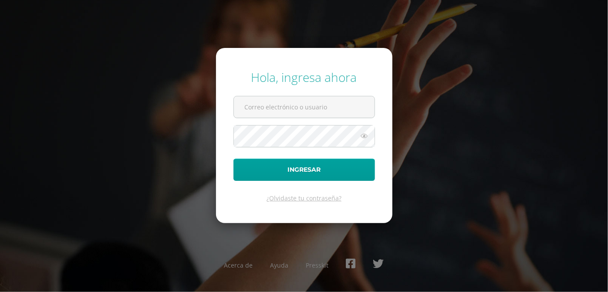
type input "orientadoradiversificado@colegiomontemaria.edu.gt"
click at [234, 159] on button "Ingresar" at bounding box center [305, 170] width 142 height 22
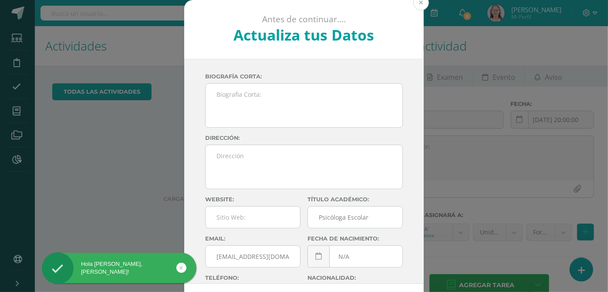
click at [421, 2] on button at bounding box center [422, 3] width 16 height 16
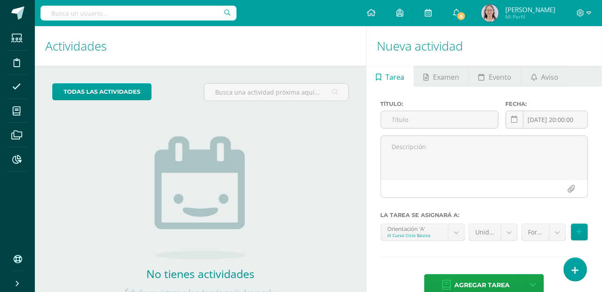
click at [144, 14] on input "text" at bounding box center [139, 13] width 196 height 15
type input "maria andrea escobar"
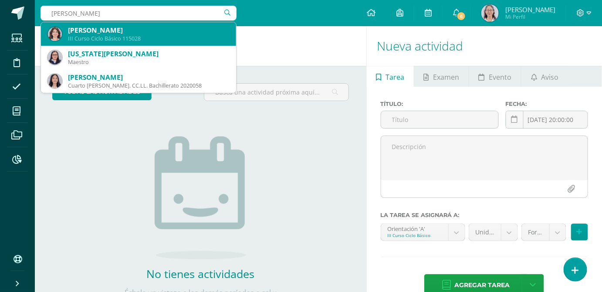
click at [142, 31] on div "[PERSON_NAME]" at bounding box center [148, 30] width 161 height 9
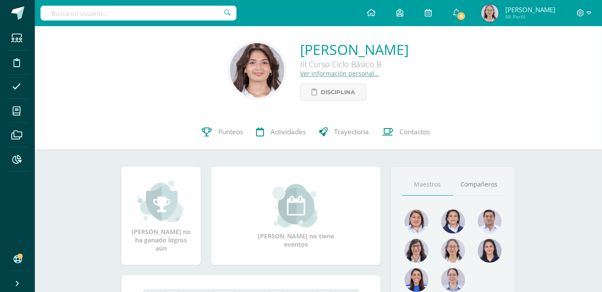
click at [300, 75] on link "Ver información personal..." at bounding box center [339, 73] width 79 height 8
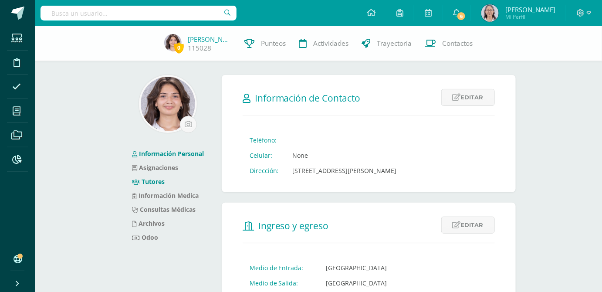
click at [157, 183] on link "Tutores" at bounding box center [148, 181] width 33 height 8
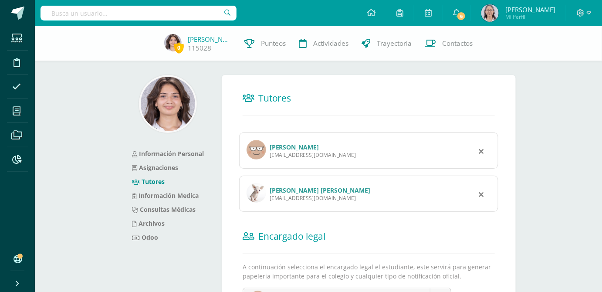
drag, startPoint x: 344, startPoint y: 155, endPoint x: 269, endPoint y: 159, distance: 74.6
click at [270, 159] on div "estuardofed@gmail.com" at bounding box center [313, 154] width 87 height 7
copy div "estuardofed@gmail.com"
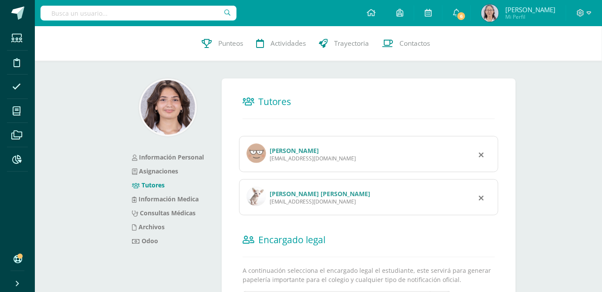
drag, startPoint x: 340, startPoint y: 204, endPoint x: 269, endPoint y: 207, distance: 71.5
click at [269, 207] on div "Karla Marena De León Pinto De Escobar kadescobar@gmail.com" at bounding box center [368, 197] width 259 height 36
copy div "kadescobar@gmail.com"
click at [95, 19] on input "text" at bounding box center [139, 13] width 196 height 15
type input "Luz Escobar"
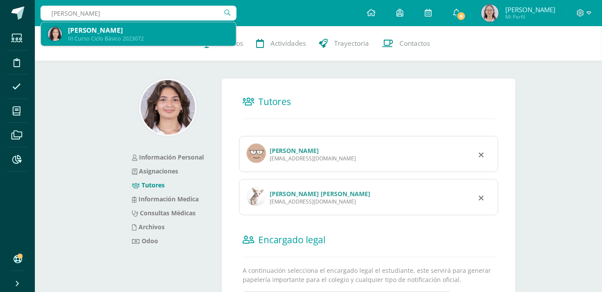
click at [101, 34] on div "Luz Mariana Escobar Velásquez" at bounding box center [148, 30] width 161 height 9
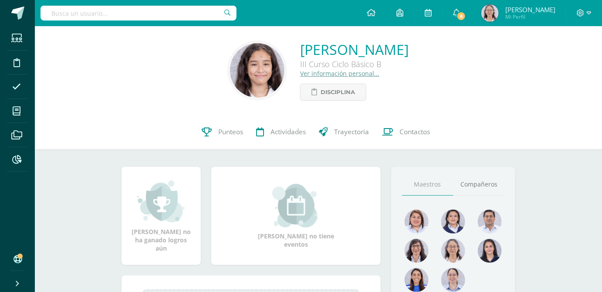
click at [322, 75] on link "Ver información personal..." at bounding box center [339, 73] width 79 height 8
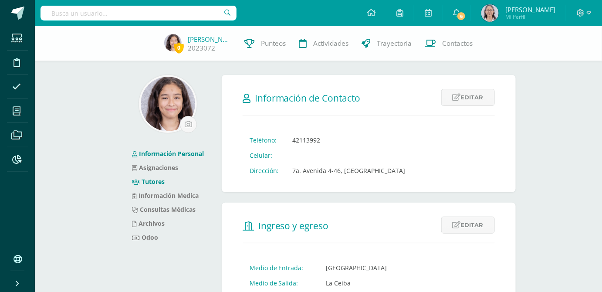
click at [146, 178] on link "Tutores" at bounding box center [148, 181] width 33 height 8
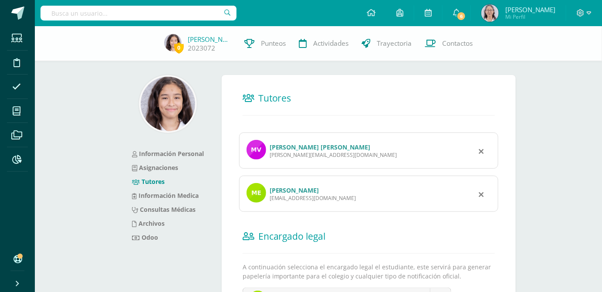
drag, startPoint x: 252, startPoint y: 157, endPoint x: 272, endPoint y: 155, distance: 20.2
click at [272, 155] on div "[PERSON_NAME][EMAIL_ADDRESS][DOMAIN_NAME]" at bounding box center [334, 154] width 128 height 7
drag, startPoint x: 347, startPoint y: 195, endPoint x: 272, endPoint y: 198, distance: 75.9
click at [270, 201] on div "[EMAIL_ADDRESS][DOMAIN_NAME]" at bounding box center [313, 197] width 87 height 7
copy div "[EMAIL_ADDRESS][DOMAIN_NAME]"
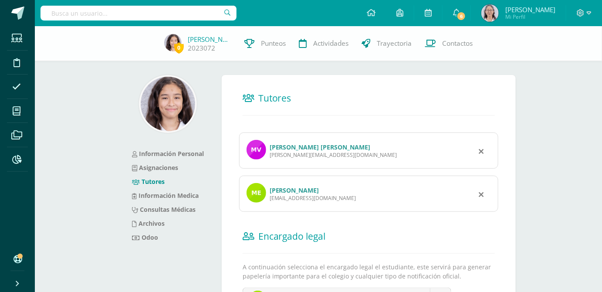
click at [147, 17] on input "text" at bounding box center [139, 13] width 196 height 15
type input "[PERSON_NAME]"
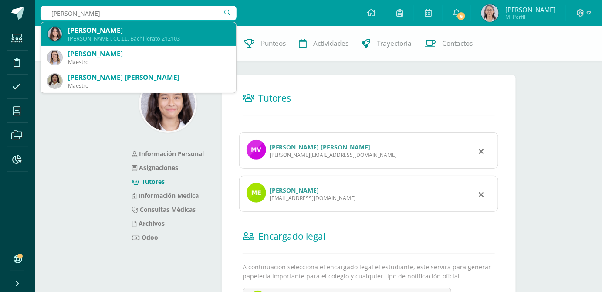
click at [91, 35] on div "[PERSON_NAME]. CC.LL. Bachillerato 212103" at bounding box center [148, 38] width 161 height 7
